Goal: Find specific page/section

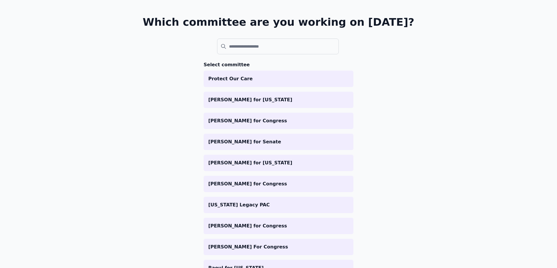
scroll to position [69, 0]
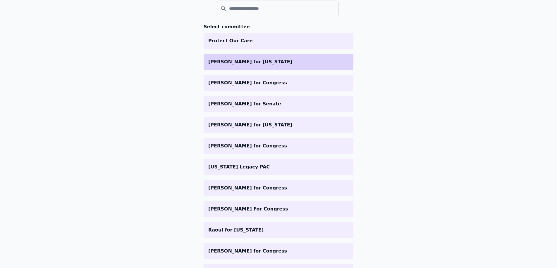
click at [252, 61] on p "[PERSON_NAME] for [US_STATE]" at bounding box center [278, 61] width 140 height 7
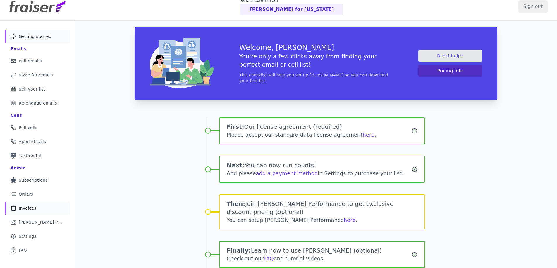
scroll to position [28, 0]
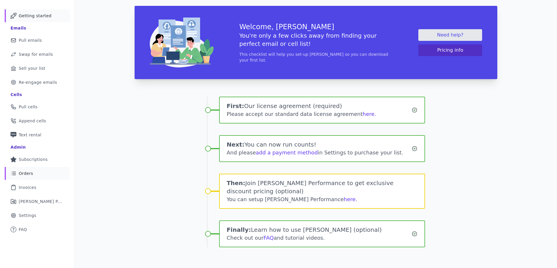
click at [37, 173] on link "List Icon Outline of bulleted list Orders" at bounding box center [37, 173] width 65 height 13
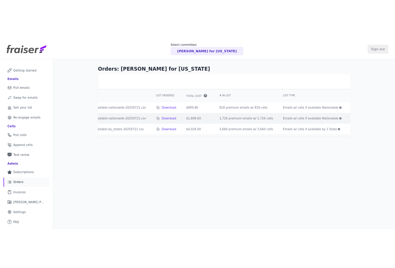
scroll to position [0, 144]
